Goal: Task Accomplishment & Management: Use online tool/utility

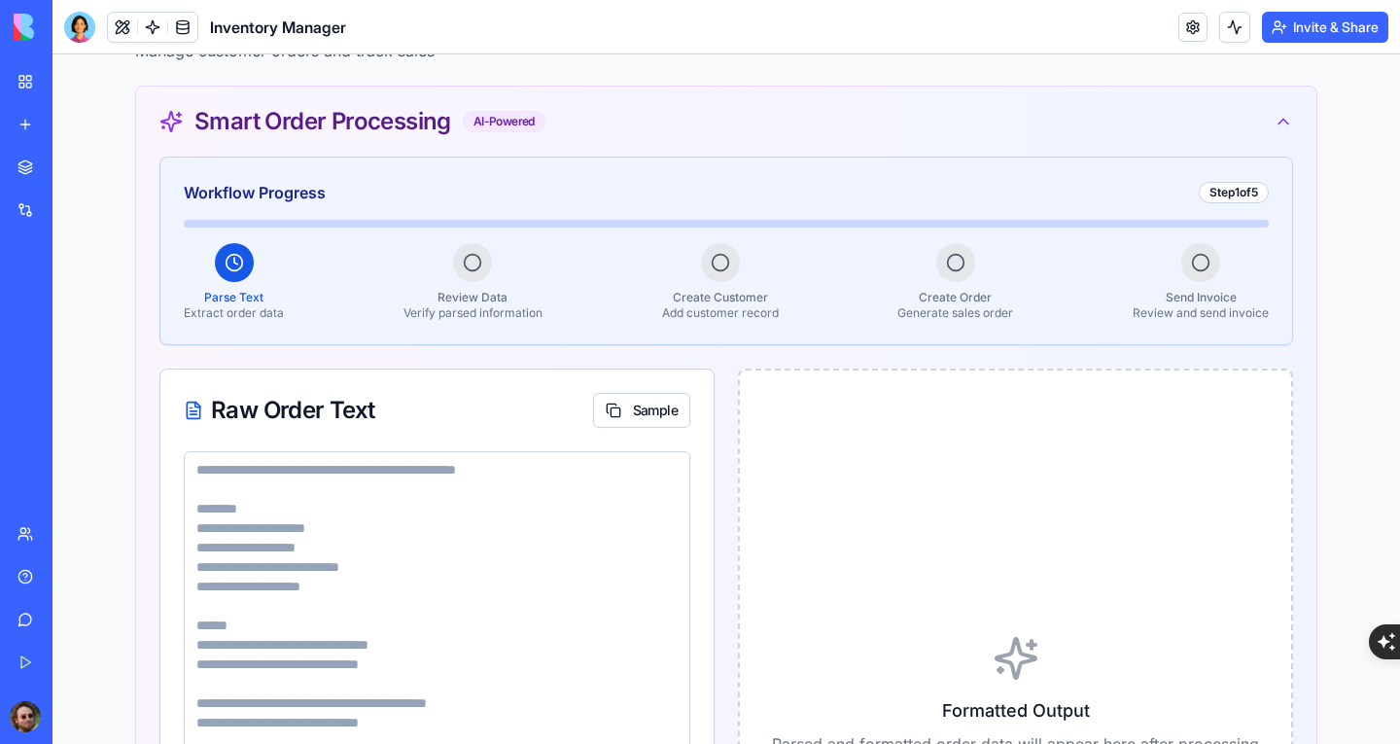
scroll to position [3, 0]
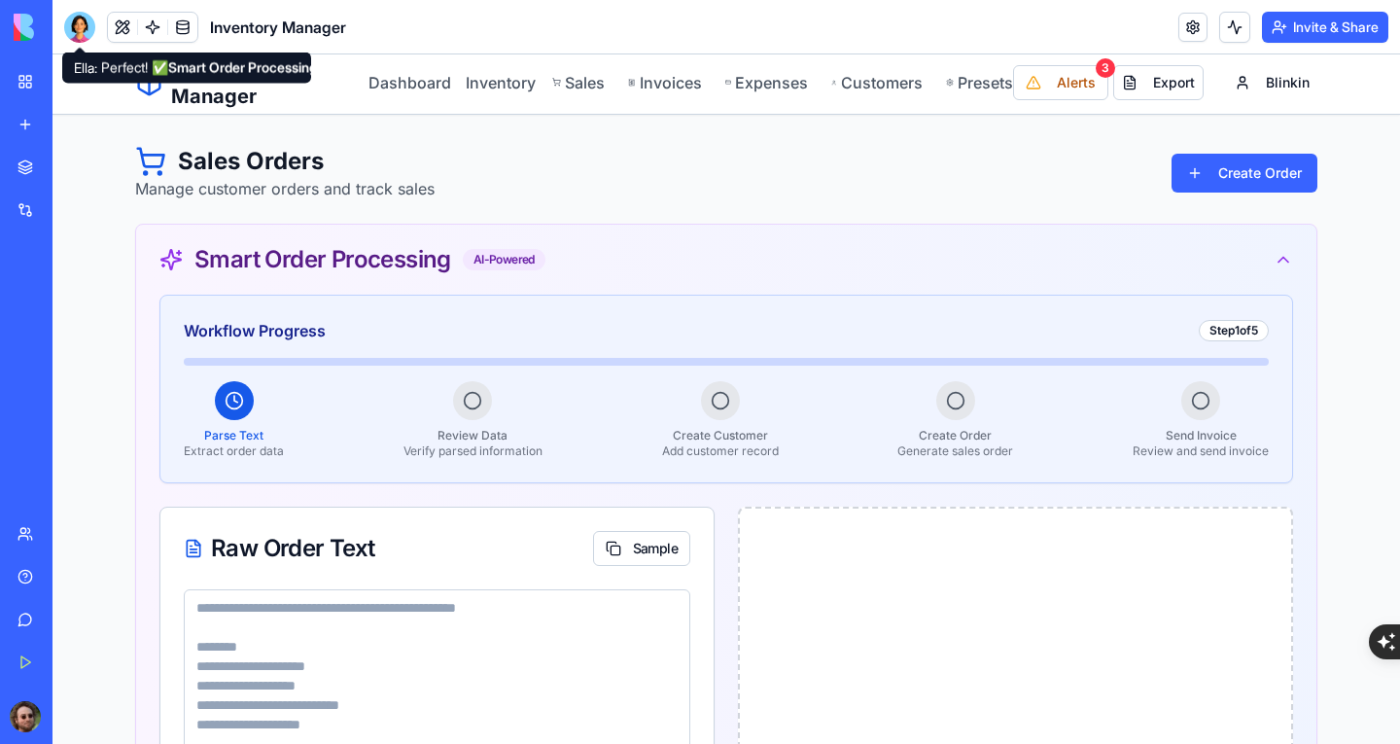
click at [88, 30] on div at bounding box center [79, 27] width 31 height 31
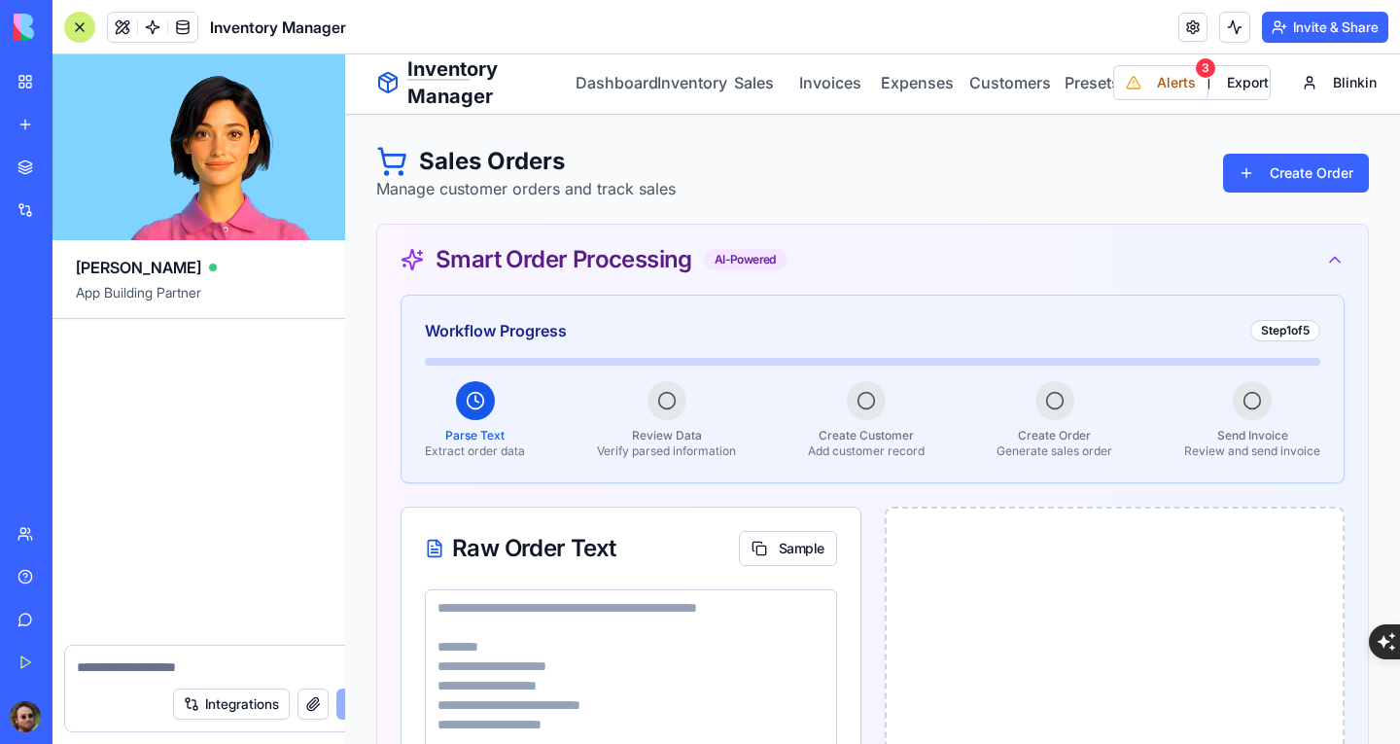
scroll to position [44182, 0]
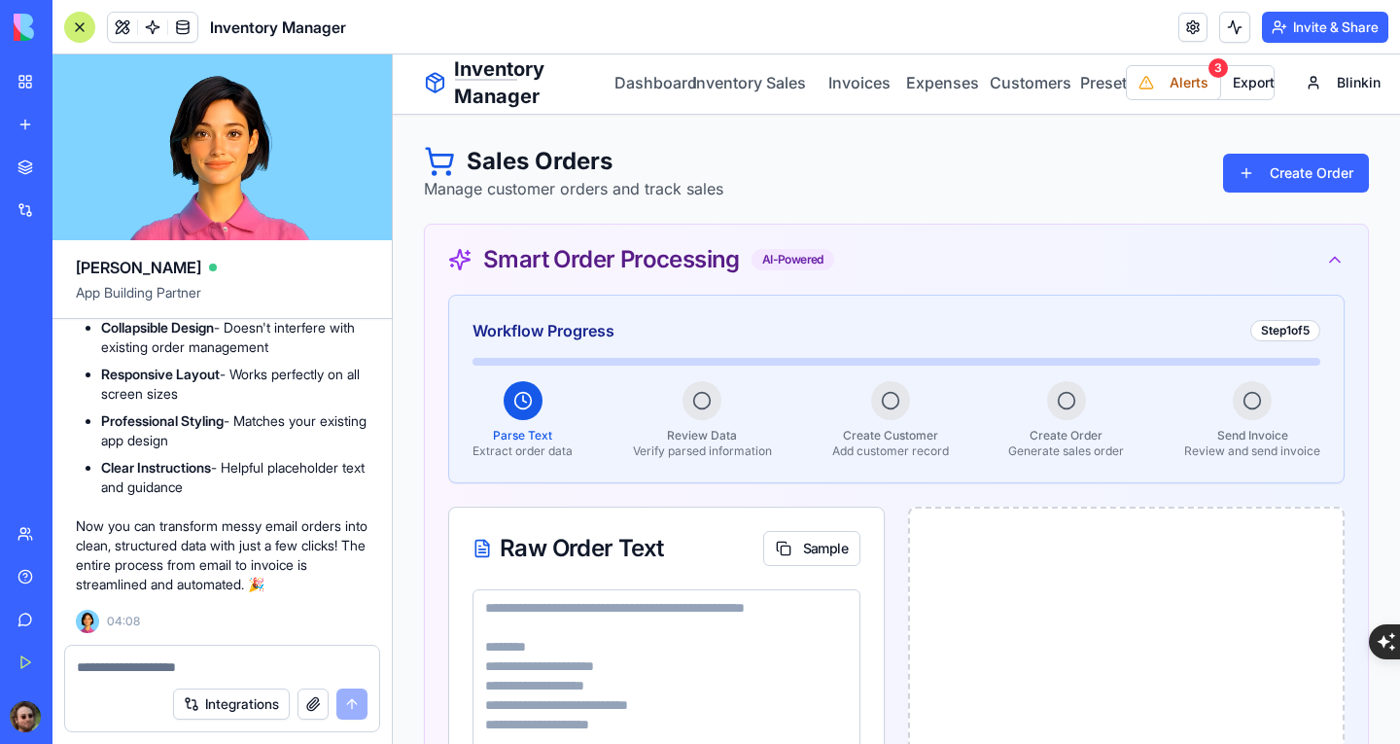
click at [249, 661] on textarea at bounding box center [222, 666] width 291 height 19
type textarea "*"
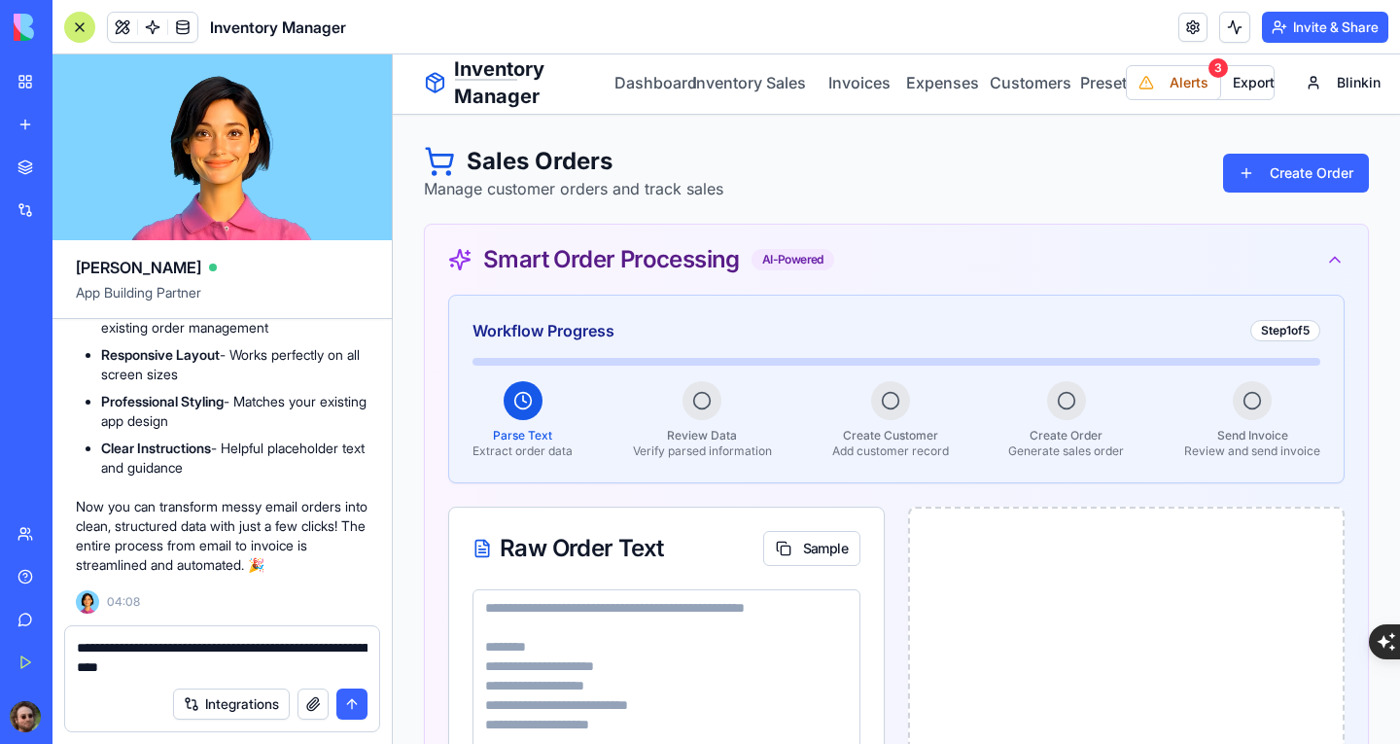
scroll to position [44201, 0]
click at [216, 675] on textarea "**********" at bounding box center [222, 657] width 291 height 39
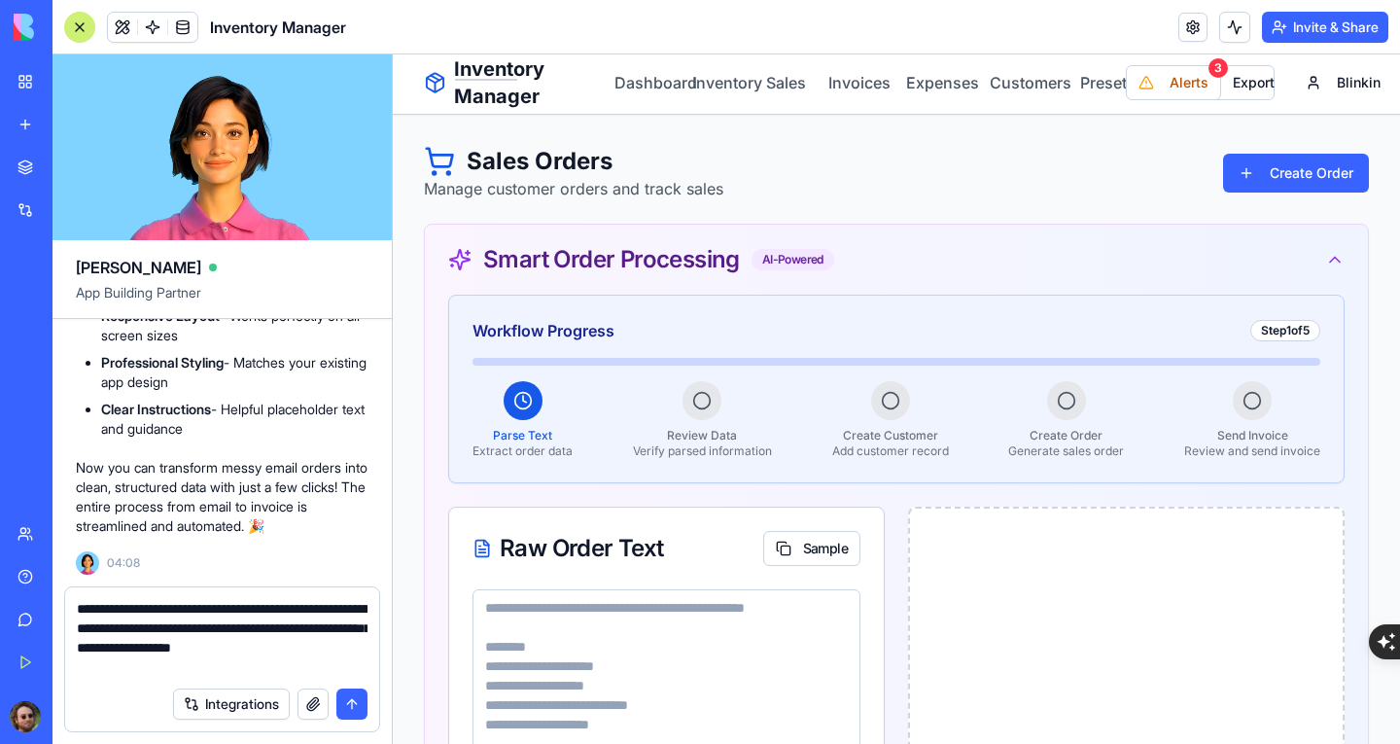
type textarea "**********"
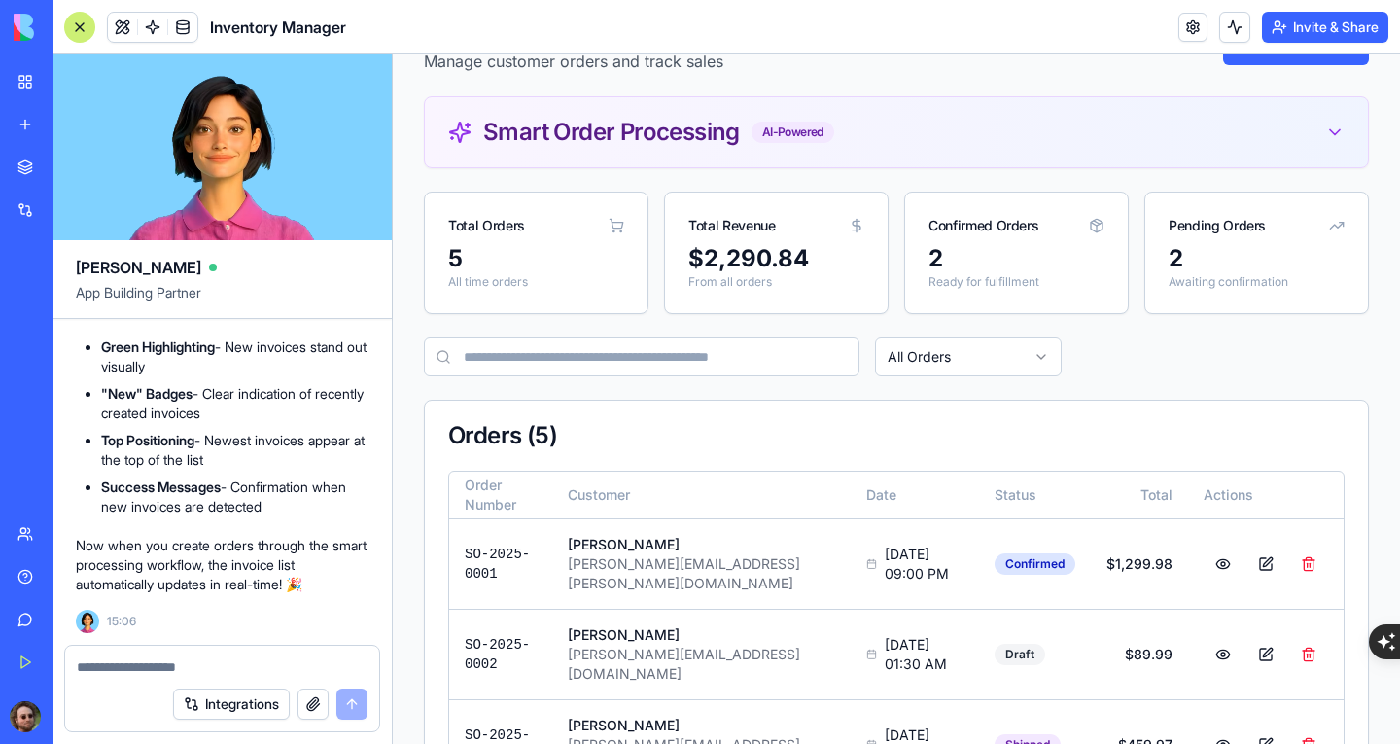
scroll to position [97, 0]
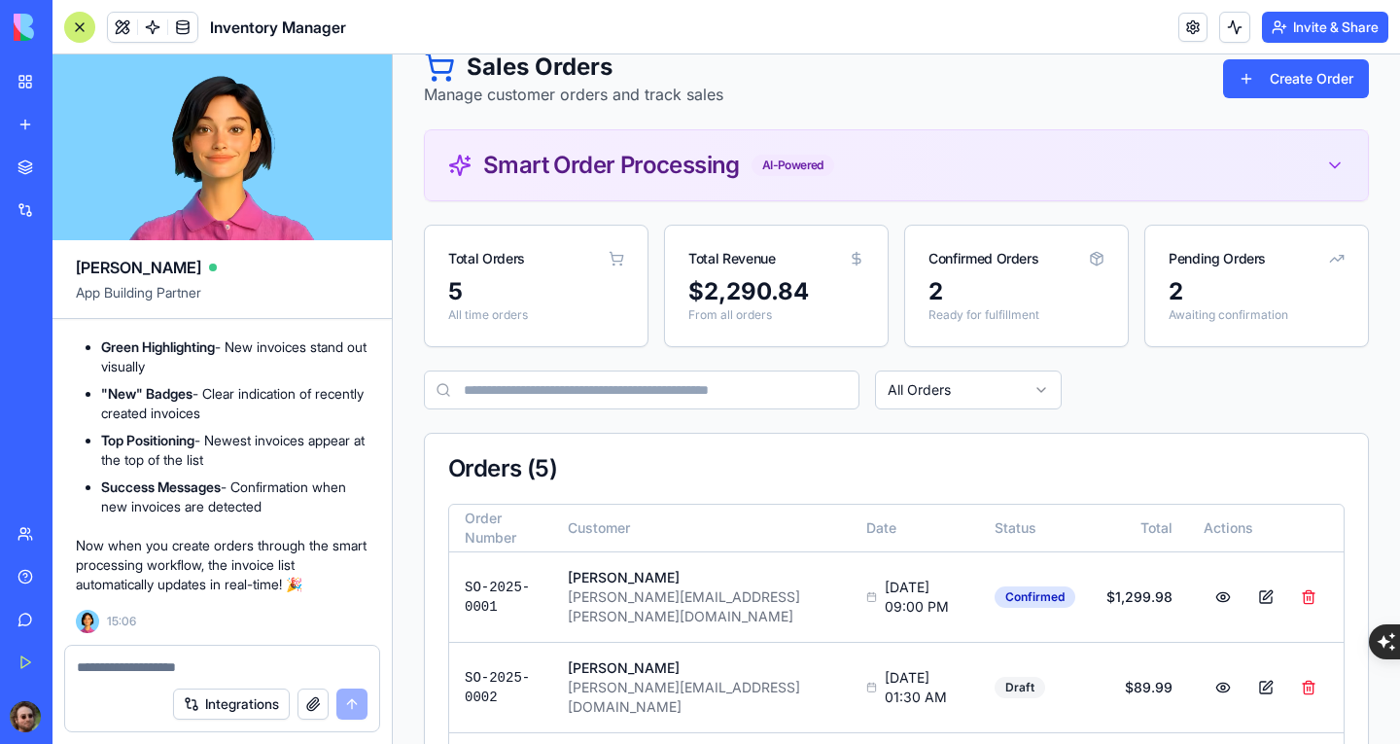
click at [858, 174] on div "Smart Order Processing AI-Powered" at bounding box center [896, 165] width 896 height 23
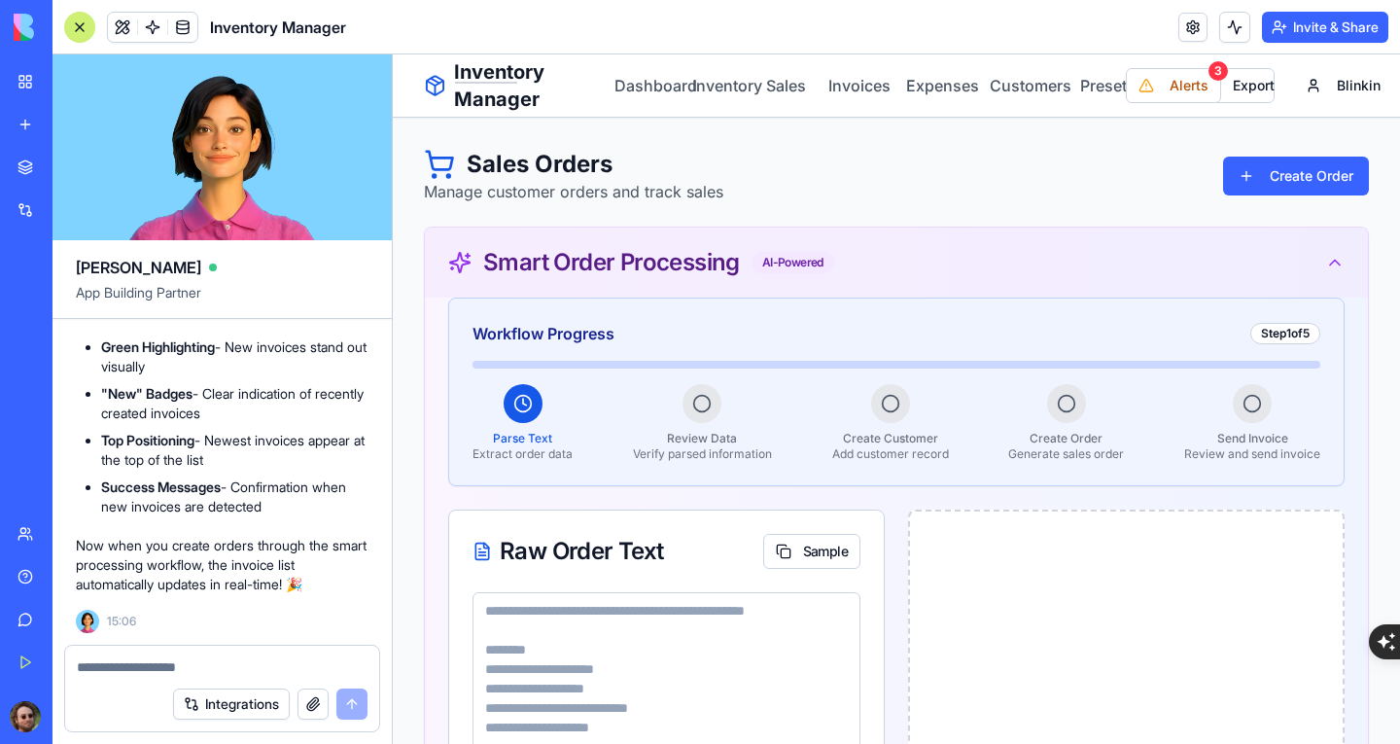
scroll to position [0, 0]
click at [726, 93] on link "Inventory" at bounding box center [715, 85] width 46 height 23
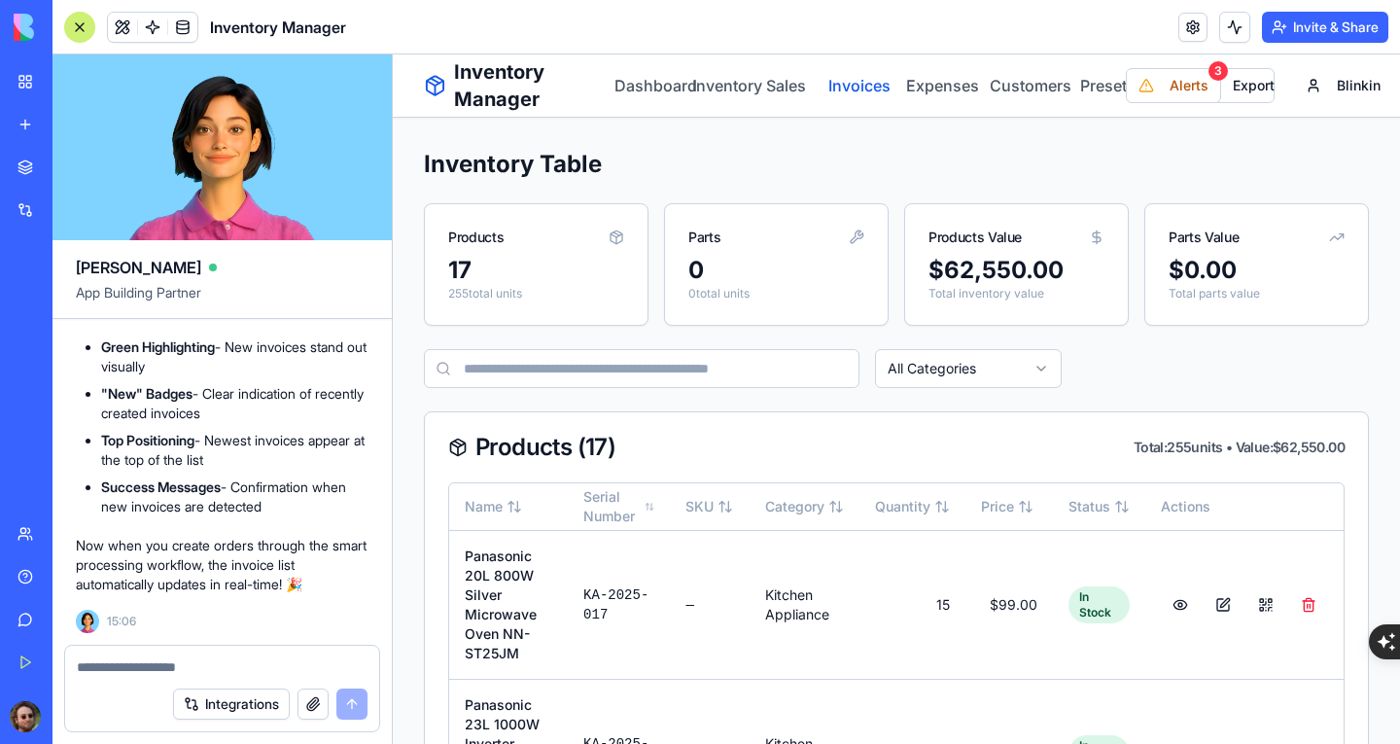
click at [849, 85] on link "Invoices" at bounding box center [850, 85] width 53 height 23
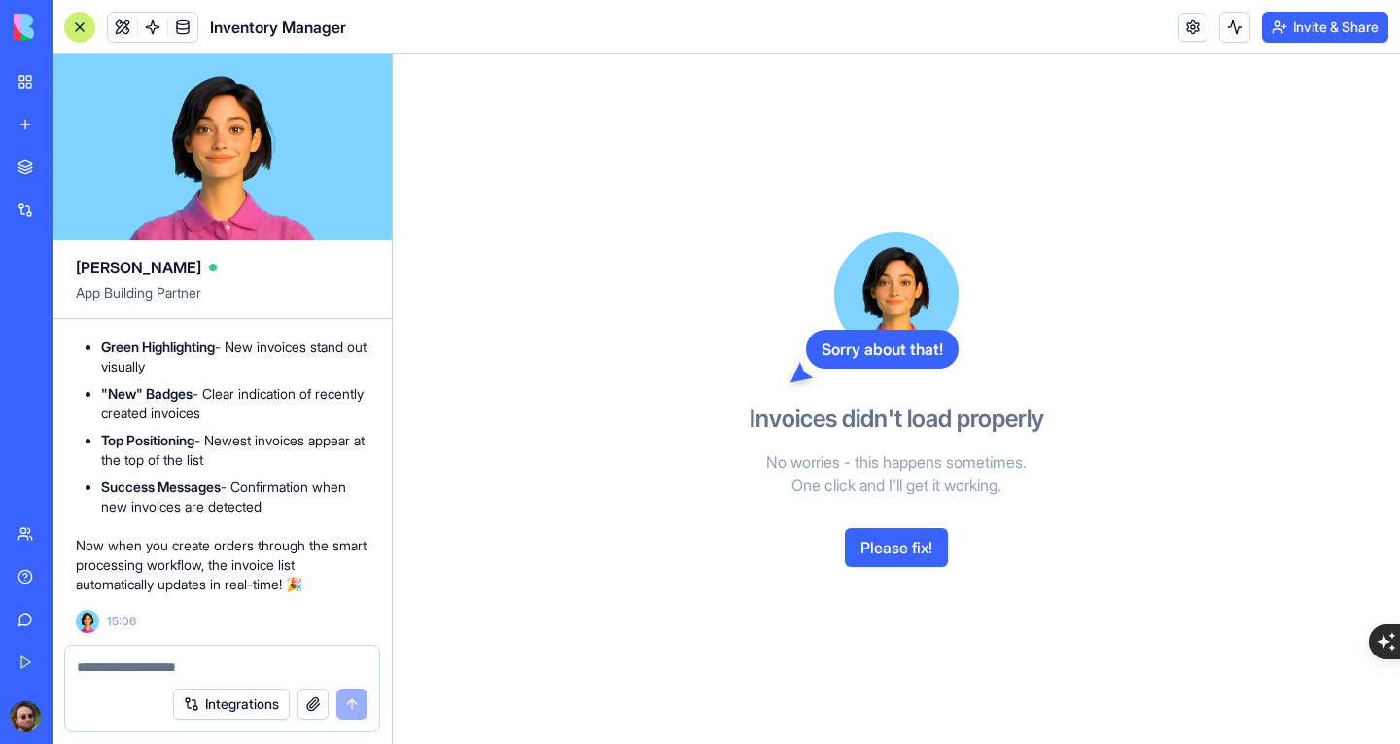
click at [894, 538] on button "Please fix!" at bounding box center [896, 547] width 103 height 39
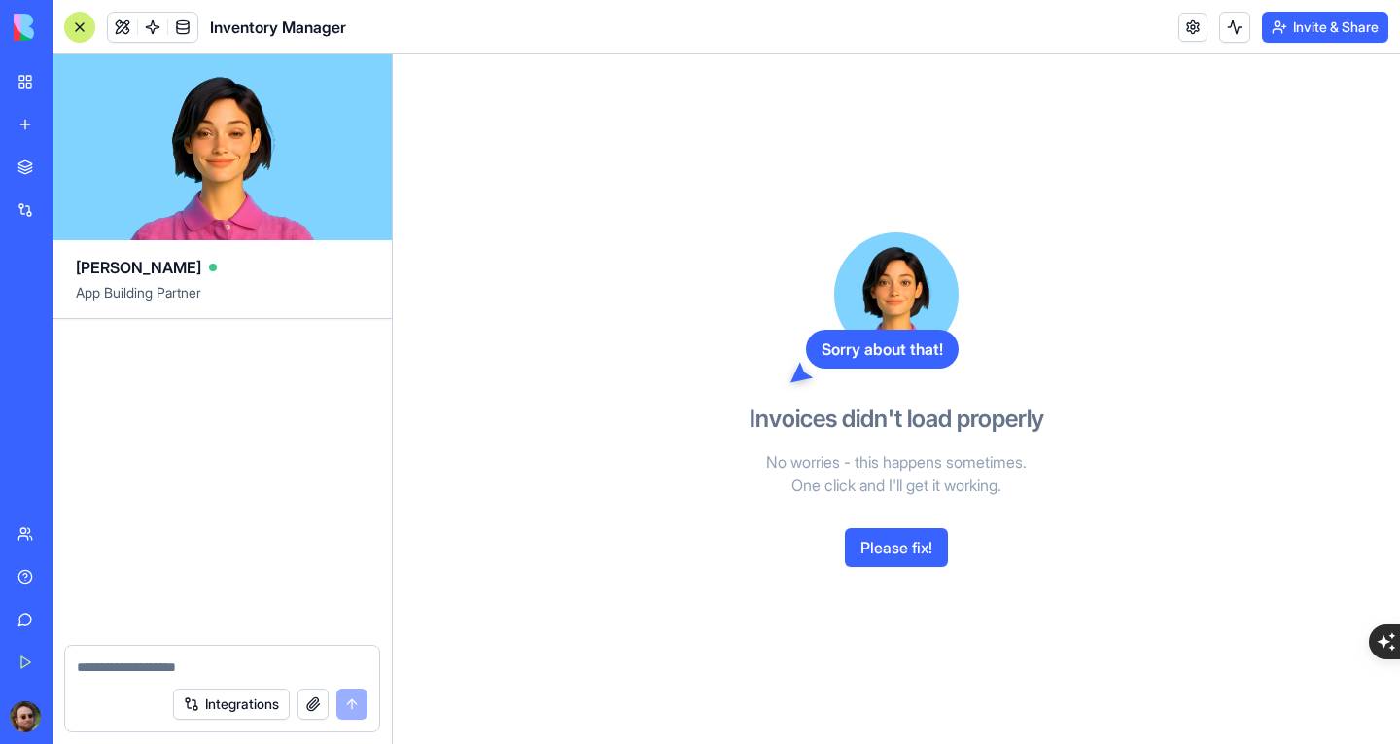
scroll to position [47149, 0]
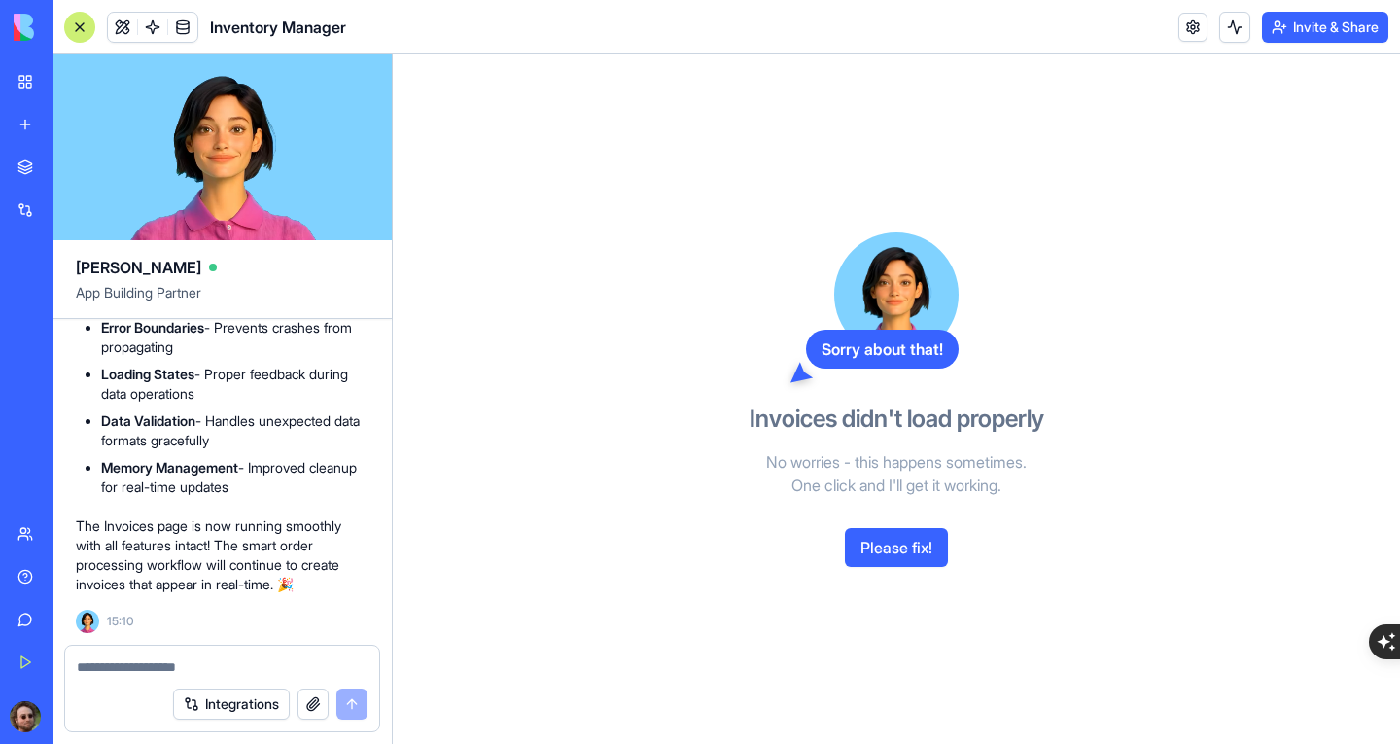
click at [864, 542] on button "Please fix!" at bounding box center [896, 547] width 103 height 39
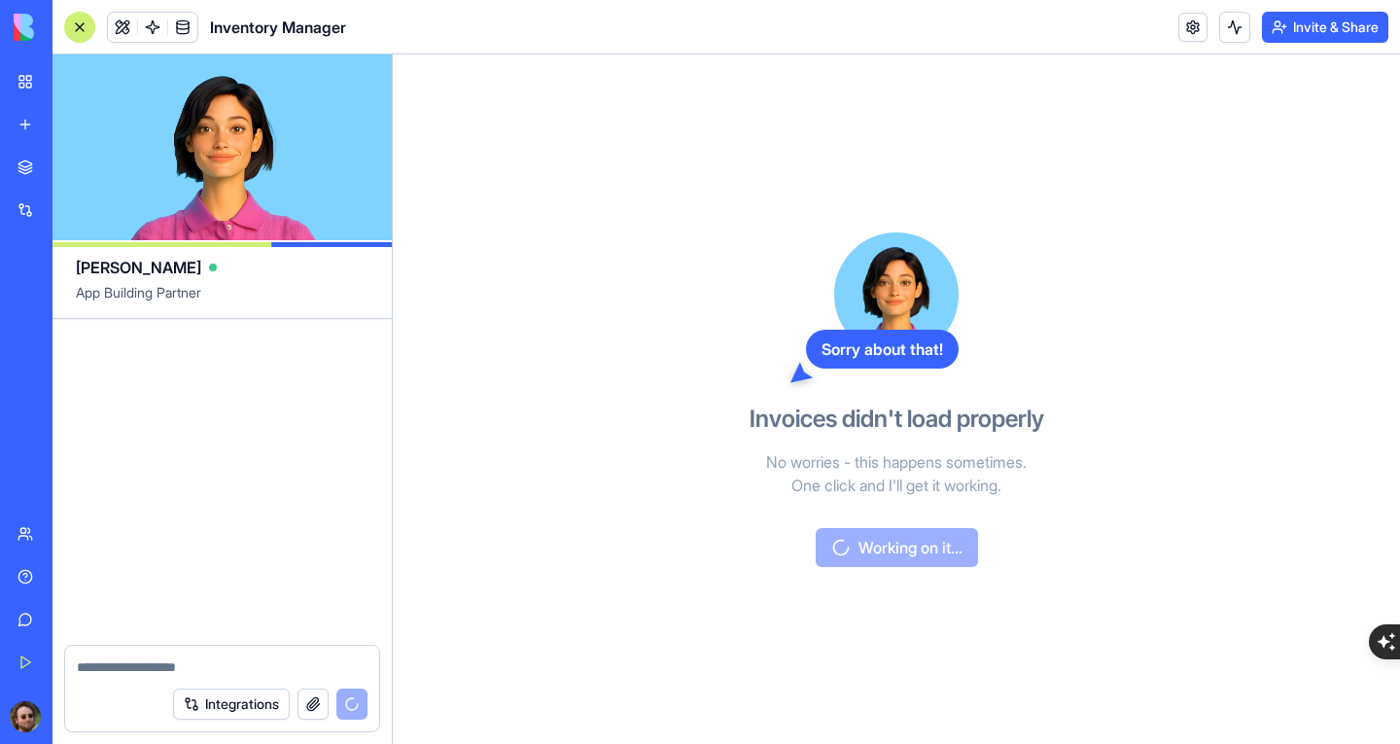
scroll to position [48481, 0]
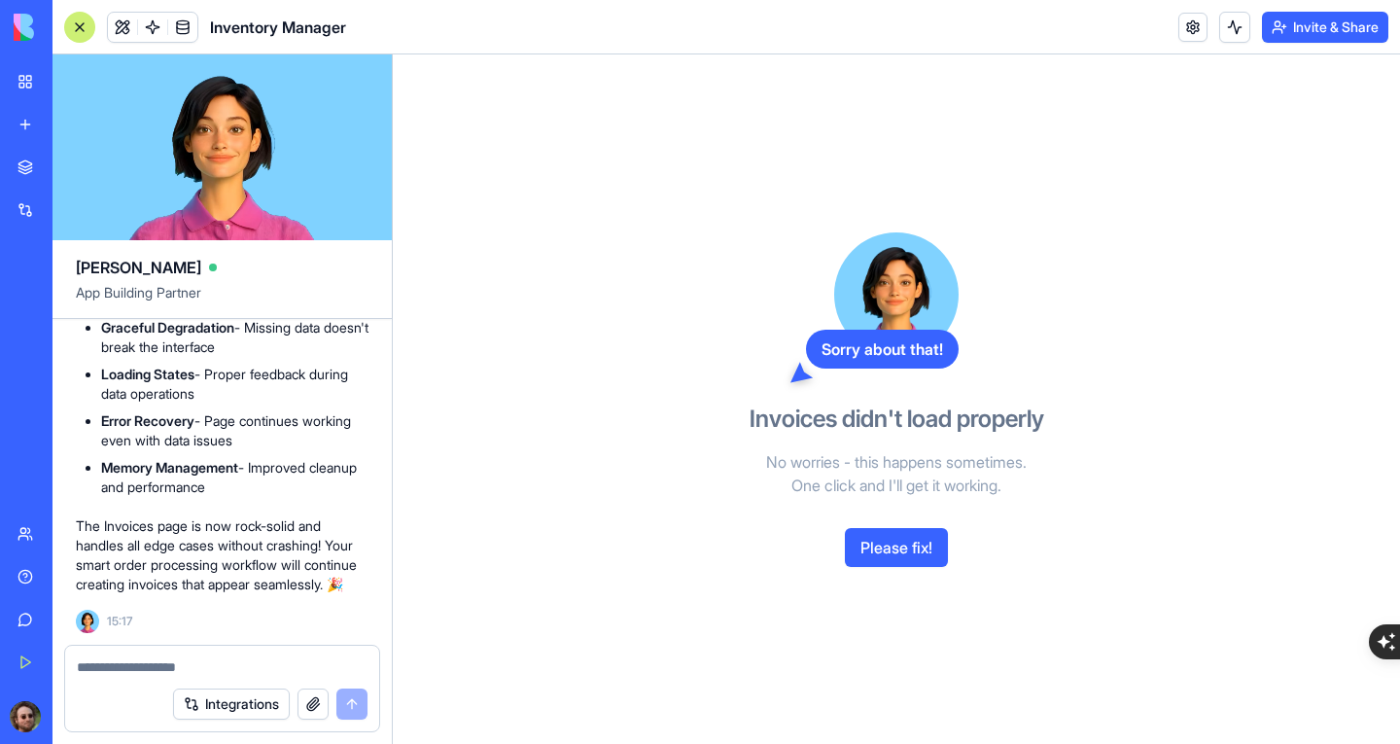
click at [903, 546] on button "Please fix!" at bounding box center [896, 547] width 103 height 39
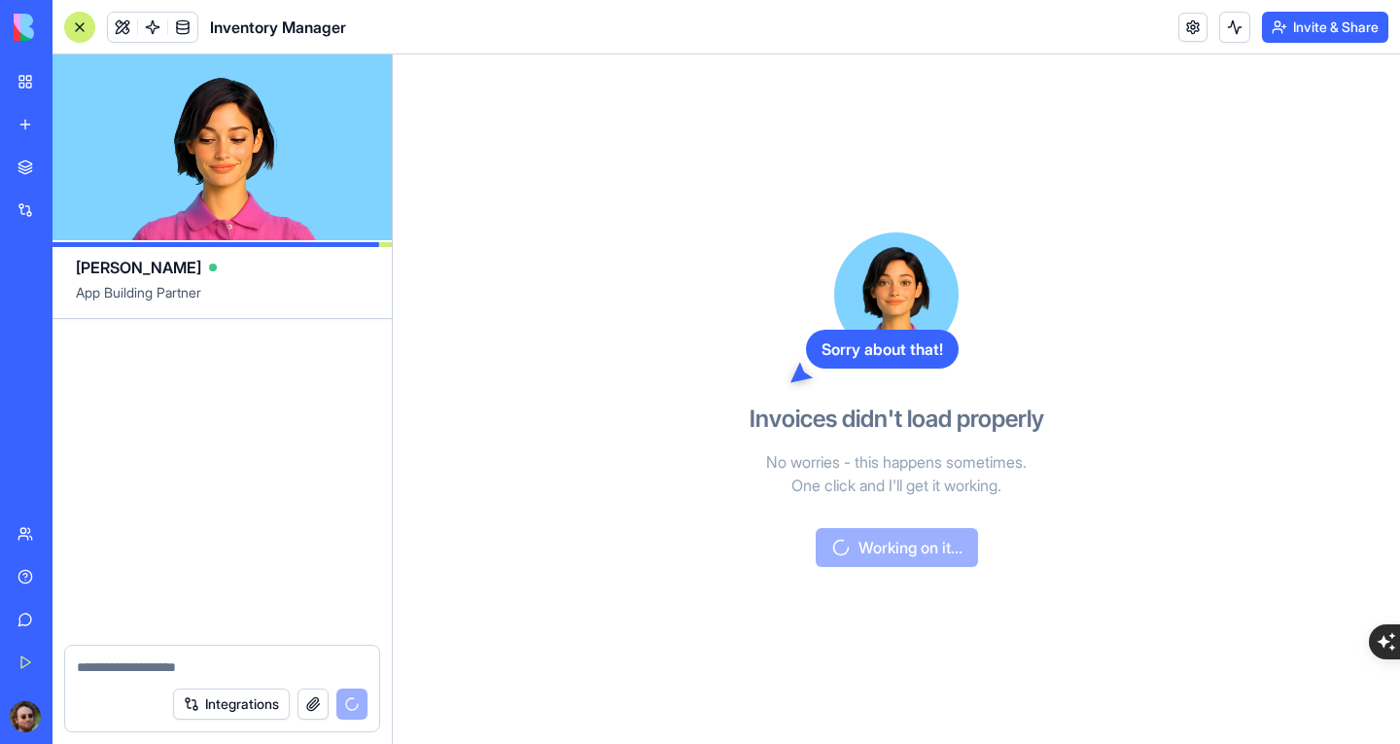
scroll to position [49816, 0]
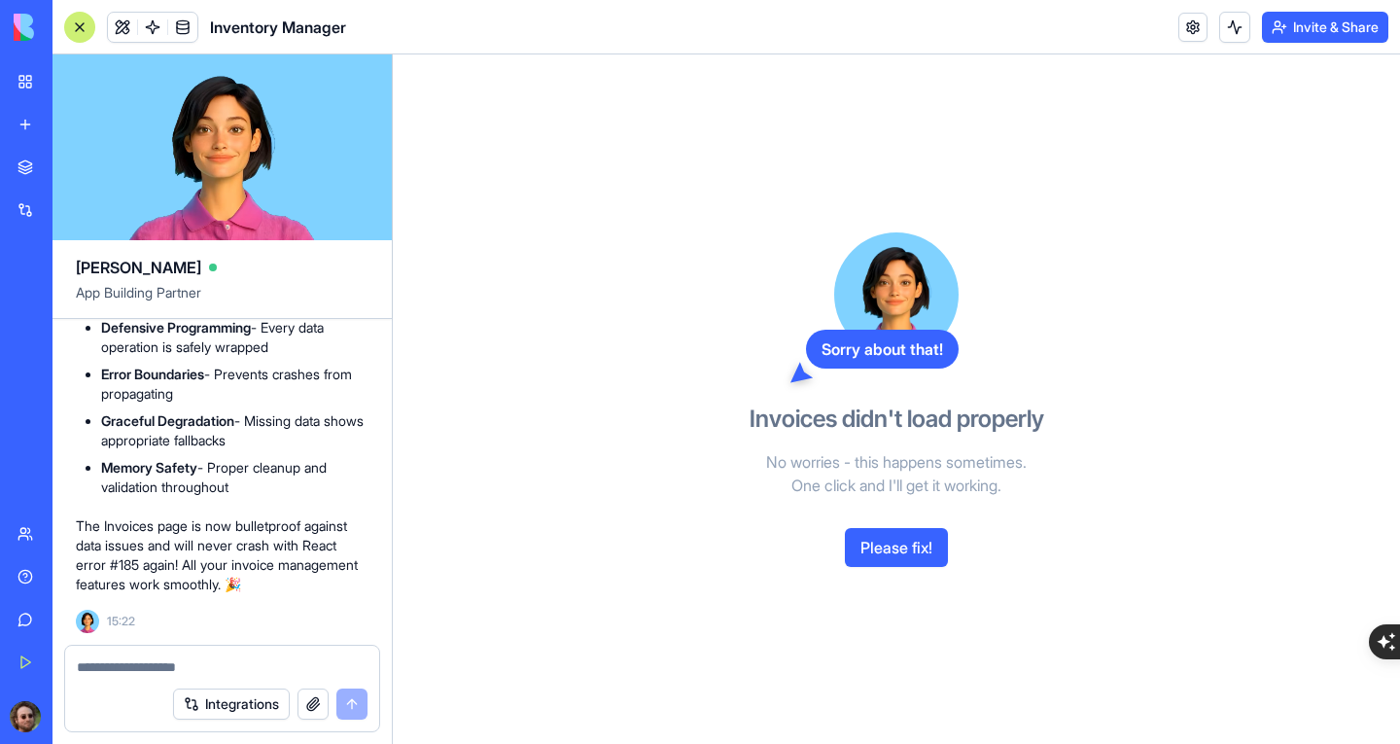
click at [85, 29] on div at bounding box center [79, 27] width 31 height 31
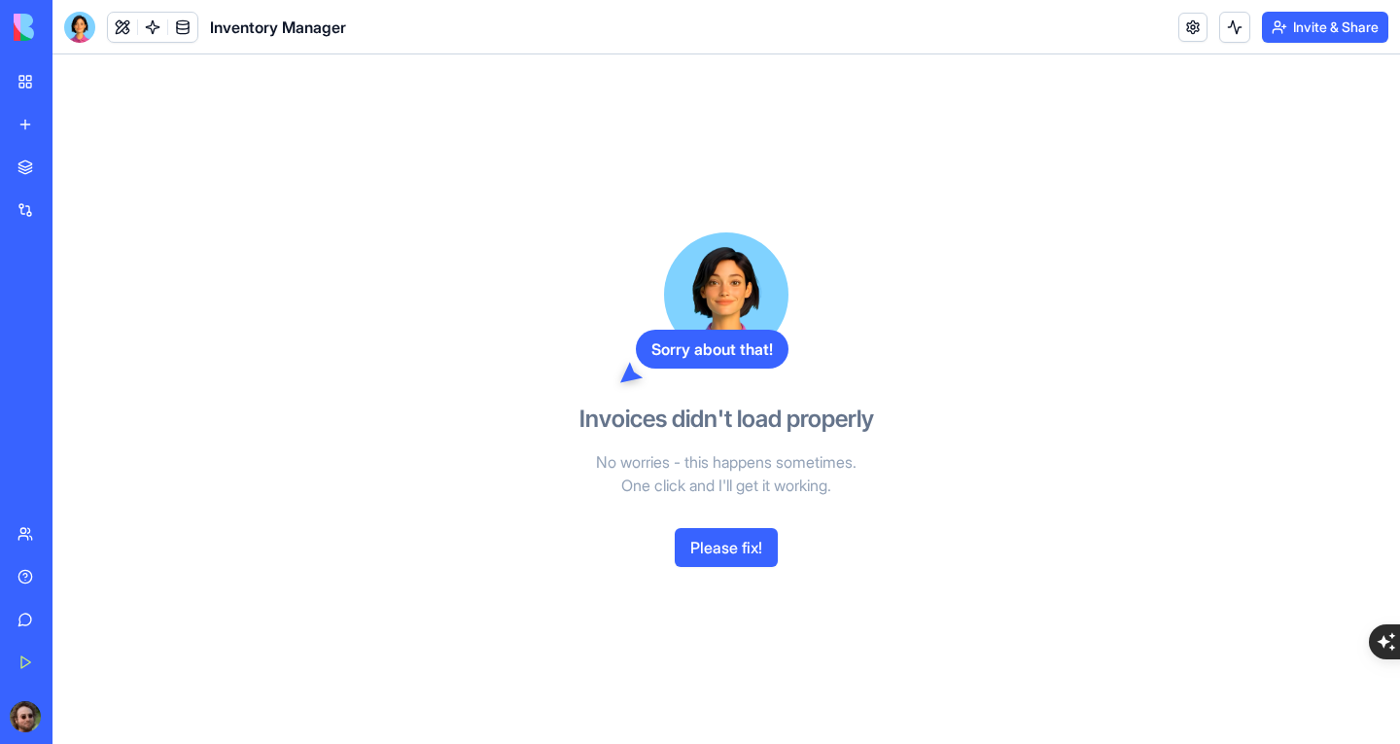
click at [85, 29] on div at bounding box center [79, 27] width 31 height 31
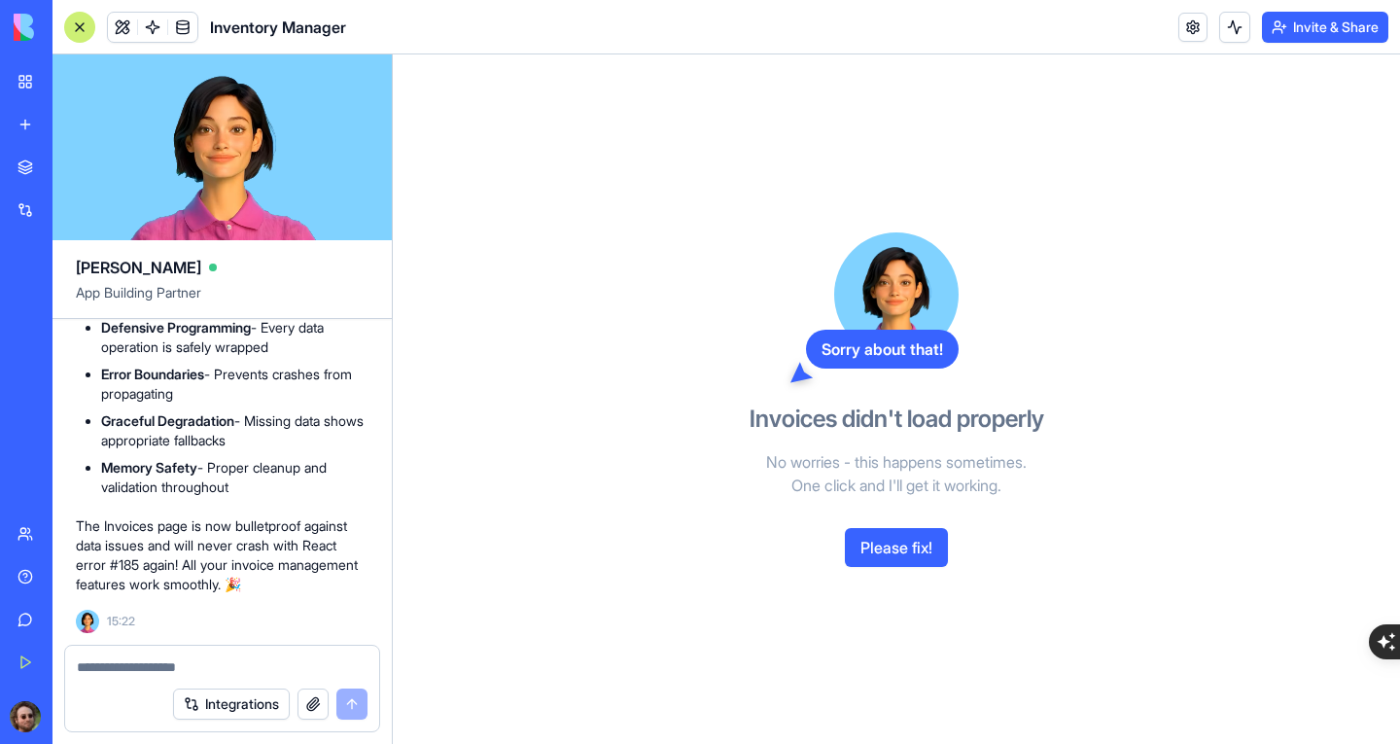
scroll to position [0, 0]
click at [72, 306] on div "Sales Order Hub" at bounding box center [44, 303] width 54 height 19
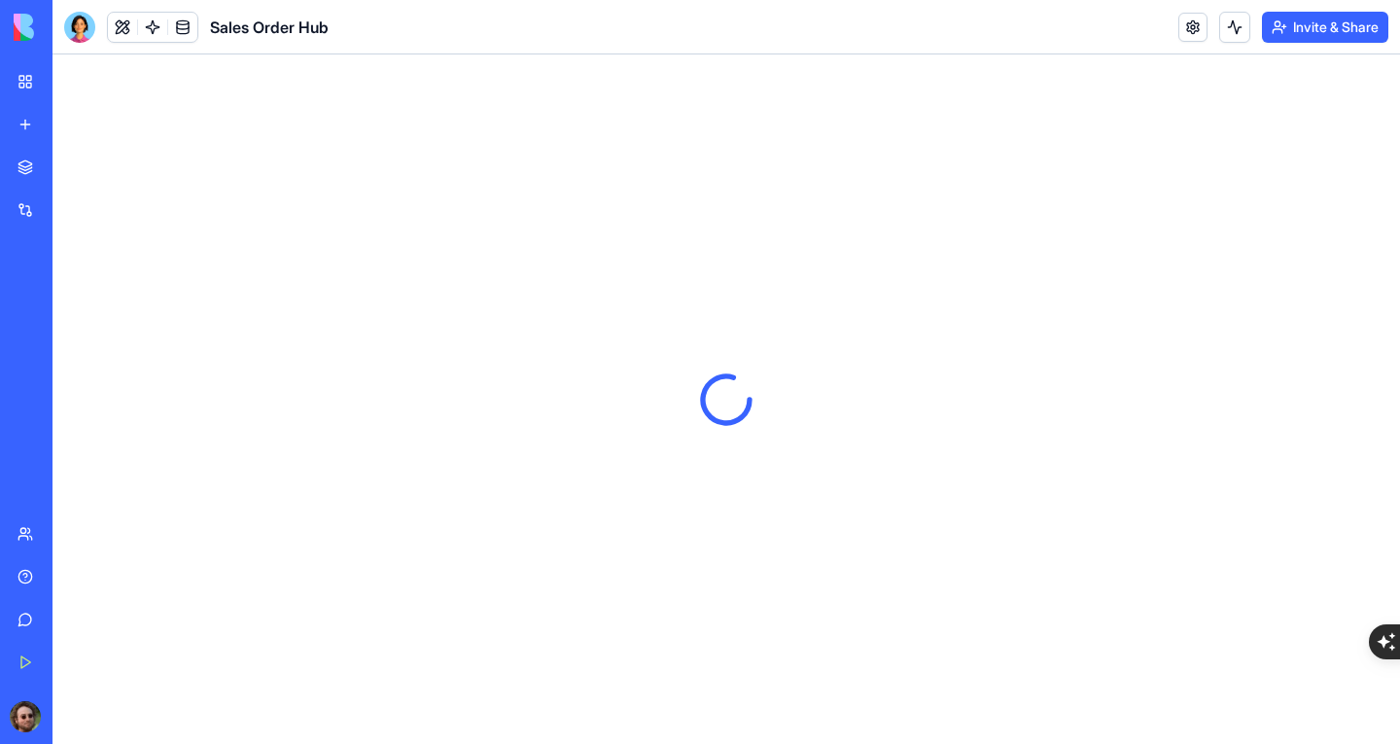
click at [52, 343] on div "Inventory Manager" at bounding box center [44, 345] width 54 height 19
click at [72, 343] on div "Inventory Manager" at bounding box center [44, 345] width 54 height 19
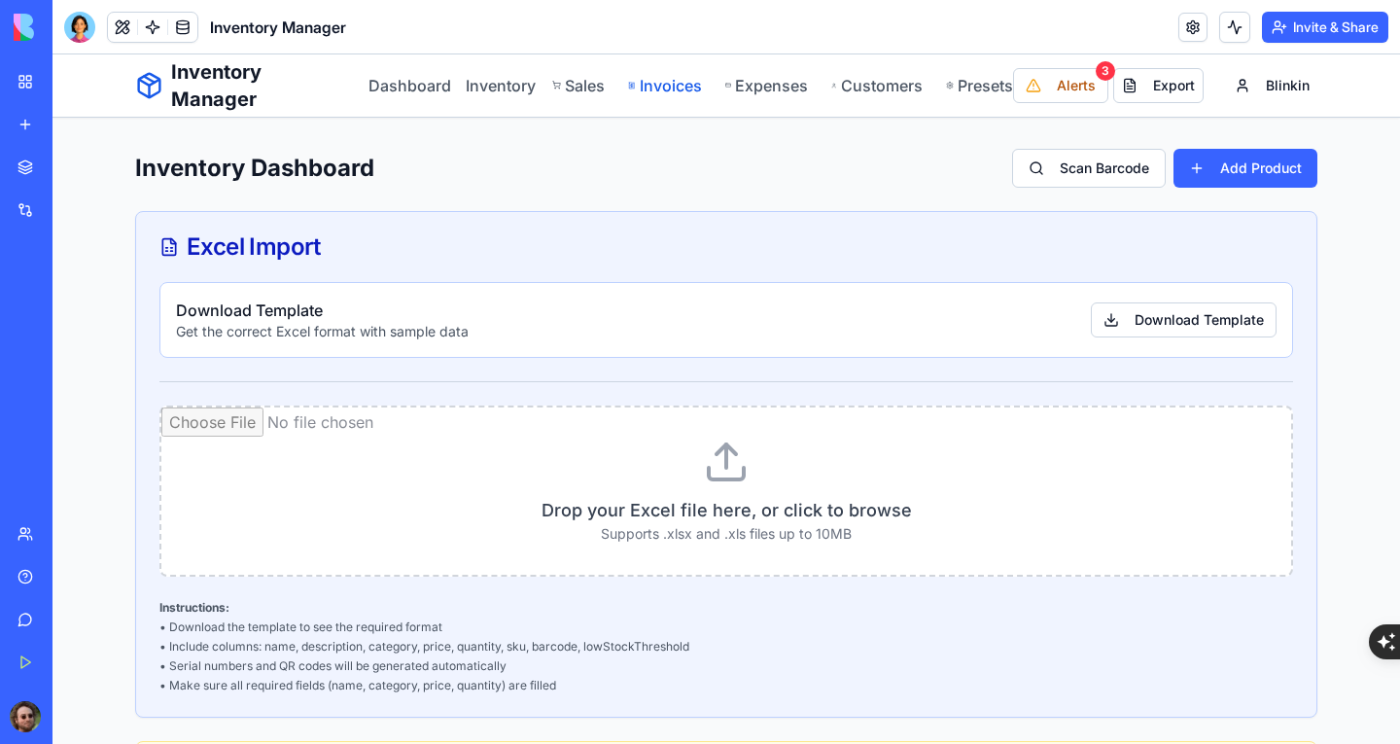
drag, startPoint x: 682, startPoint y: 97, endPoint x: 672, endPoint y: 75, distance: 24.8
click at [682, 94] on div "Inventory Manager Dashboard Inventory Sales Invoices Expenses Customers Presets" at bounding box center [574, 85] width 878 height 54
click at [670, 71] on div "Inventory Manager Dashboard Inventory Sales Invoices Expenses Customers Presets" at bounding box center [574, 85] width 878 height 54
click at [667, 83] on link "Invoices" at bounding box center [664, 85] width 73 height 23
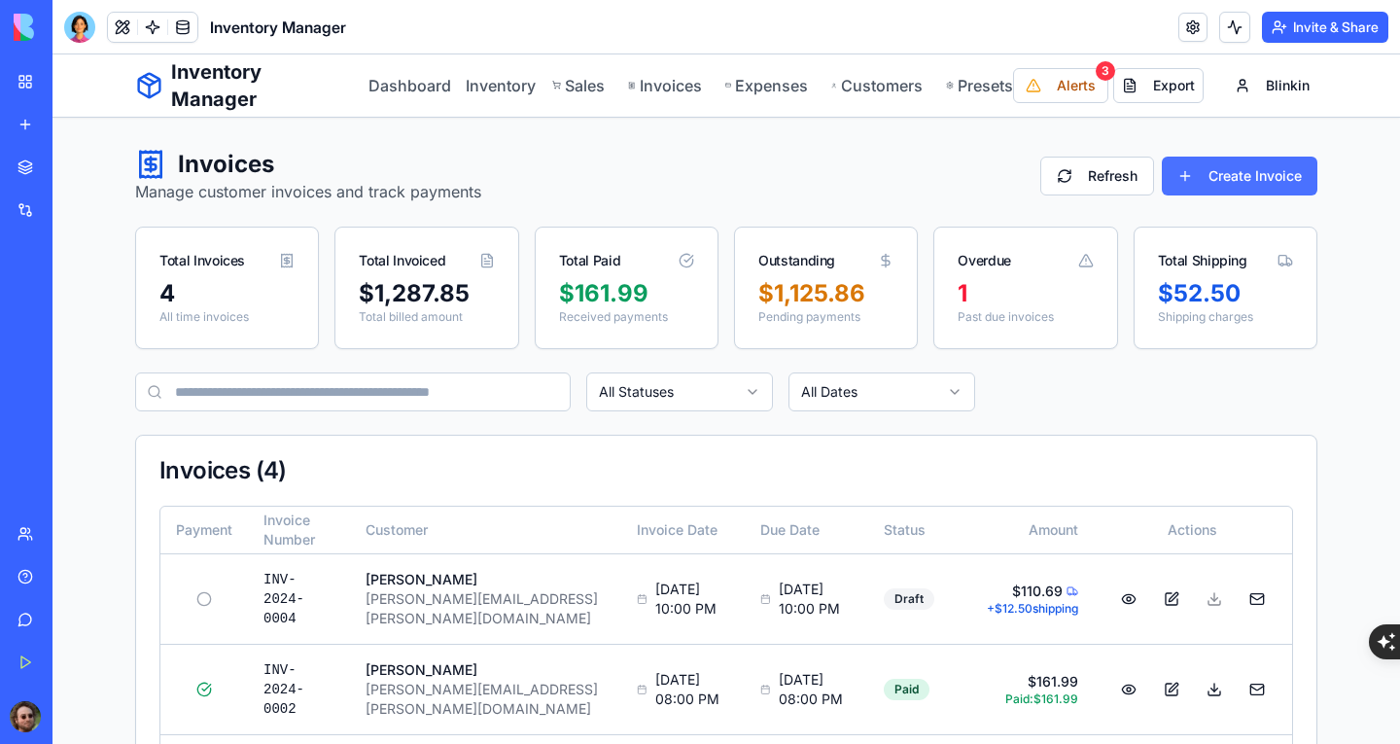
click at [1246, 167] on button "Create Invoice" at bounding box center [1239, 175] width 156 height 39
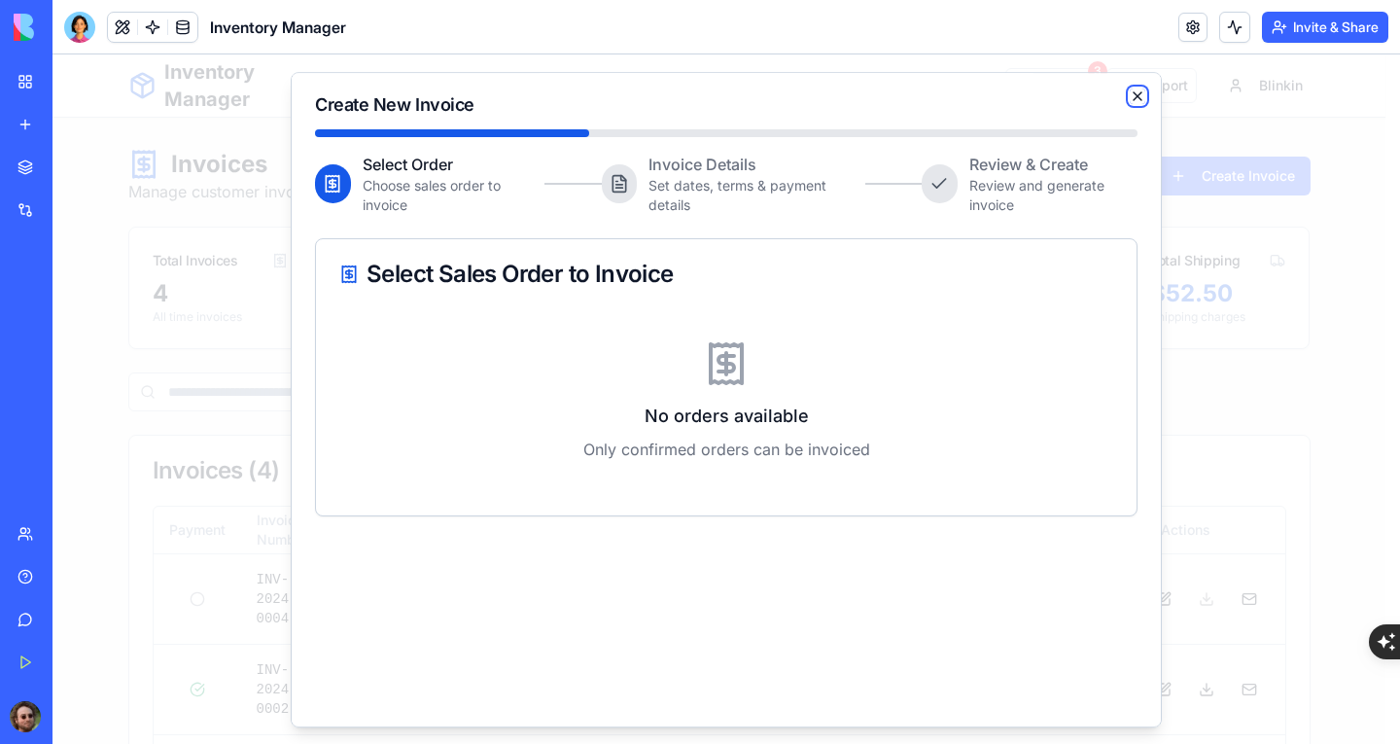
click at [1133, 92] on icon "button" at bounding box center [1137, 96] width 8 height 8
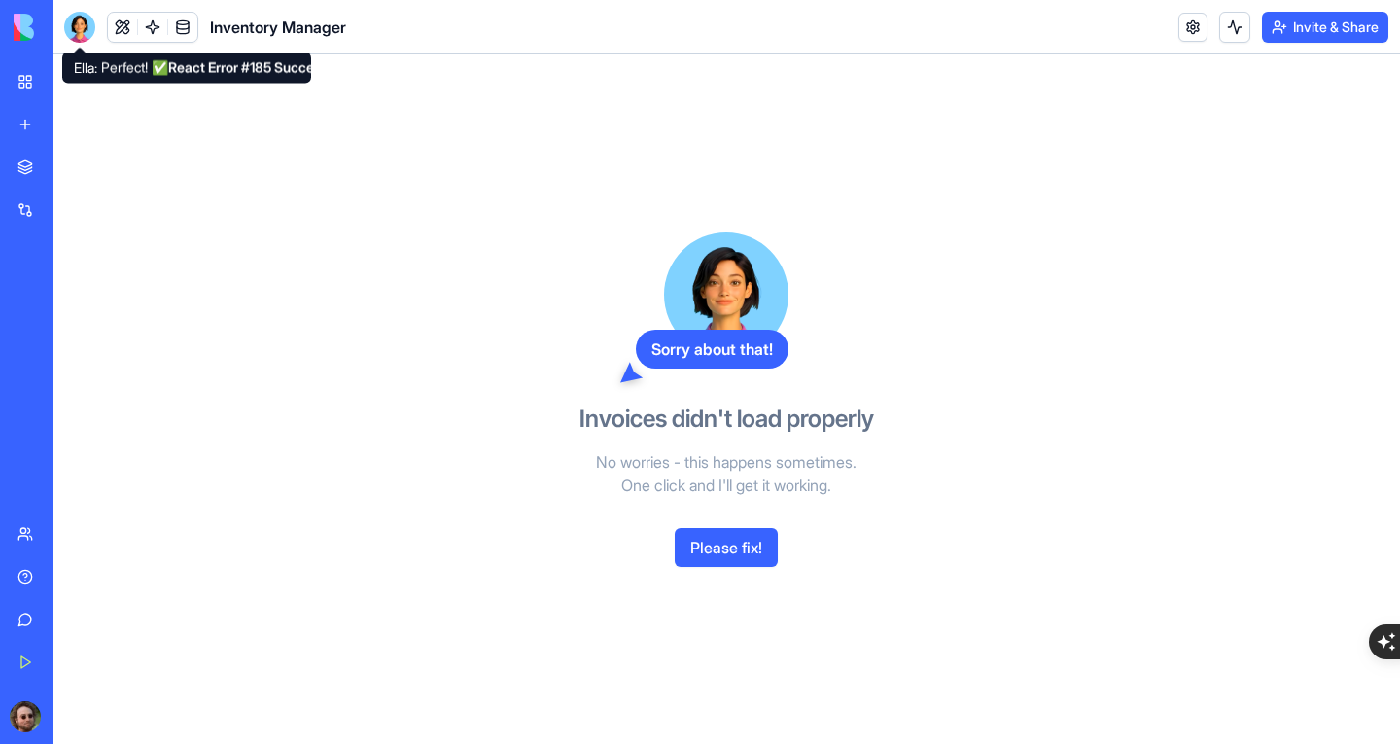
click at [75, 24] on div at bounding box center [79, 27] width 31 height 31
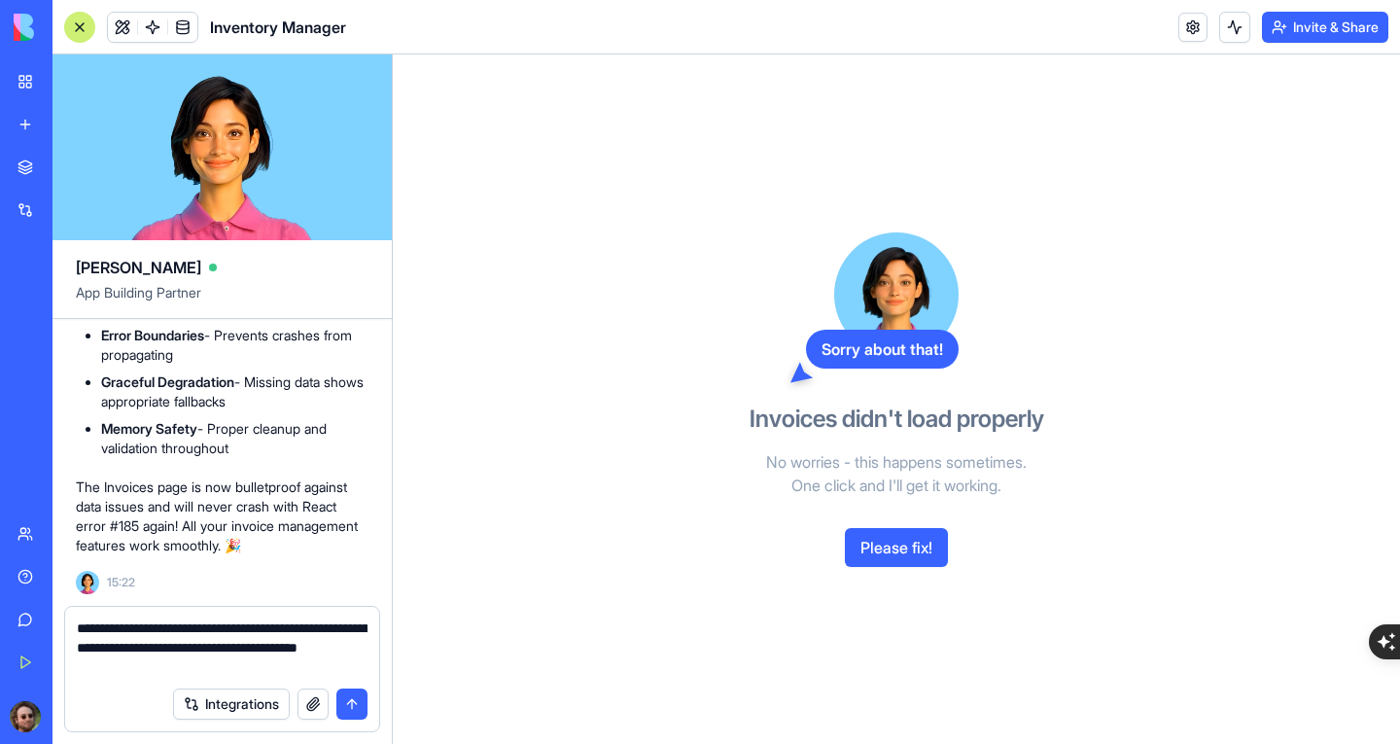
type textarea "**********"
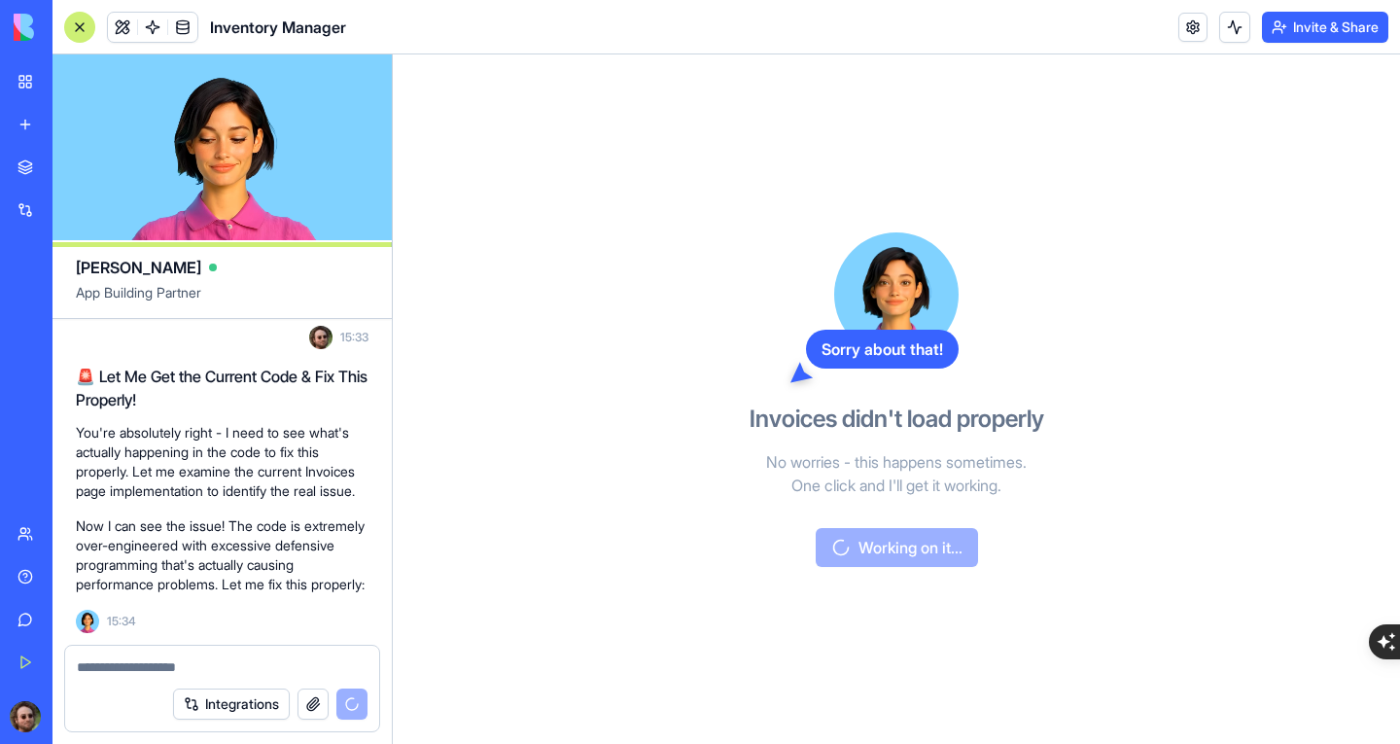
scroll to position [50286, 0]
